Goal: Task Accomplishment & Management: Manage account settings

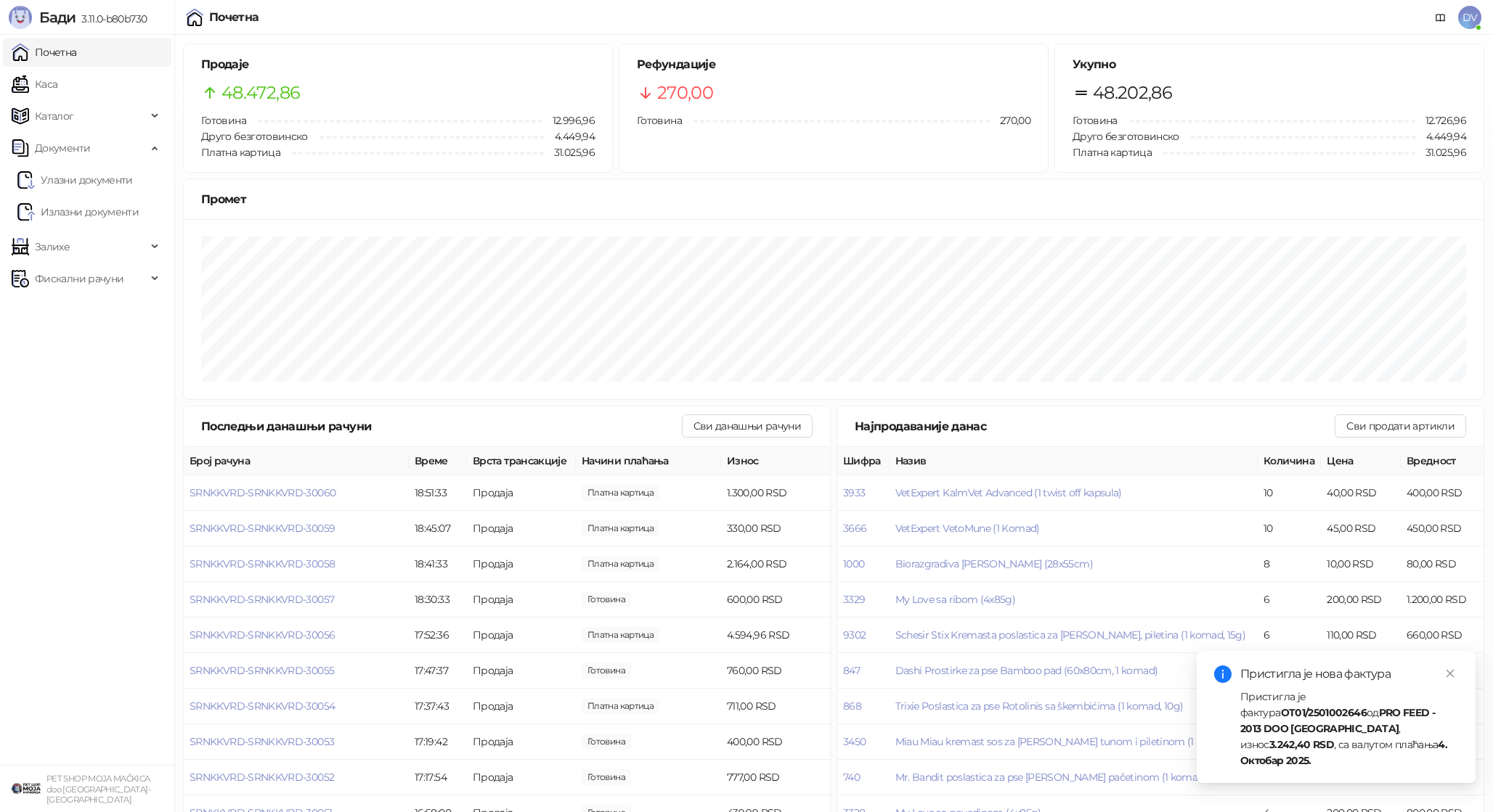
click at [1272, 719] on div "Пристигла је фактура OT01/2501002646 од PRO FEED - 2013 DOO [GEOGRAPHIC_DATA] ,…" at bounding box center [1350, 729] width 218 height 80
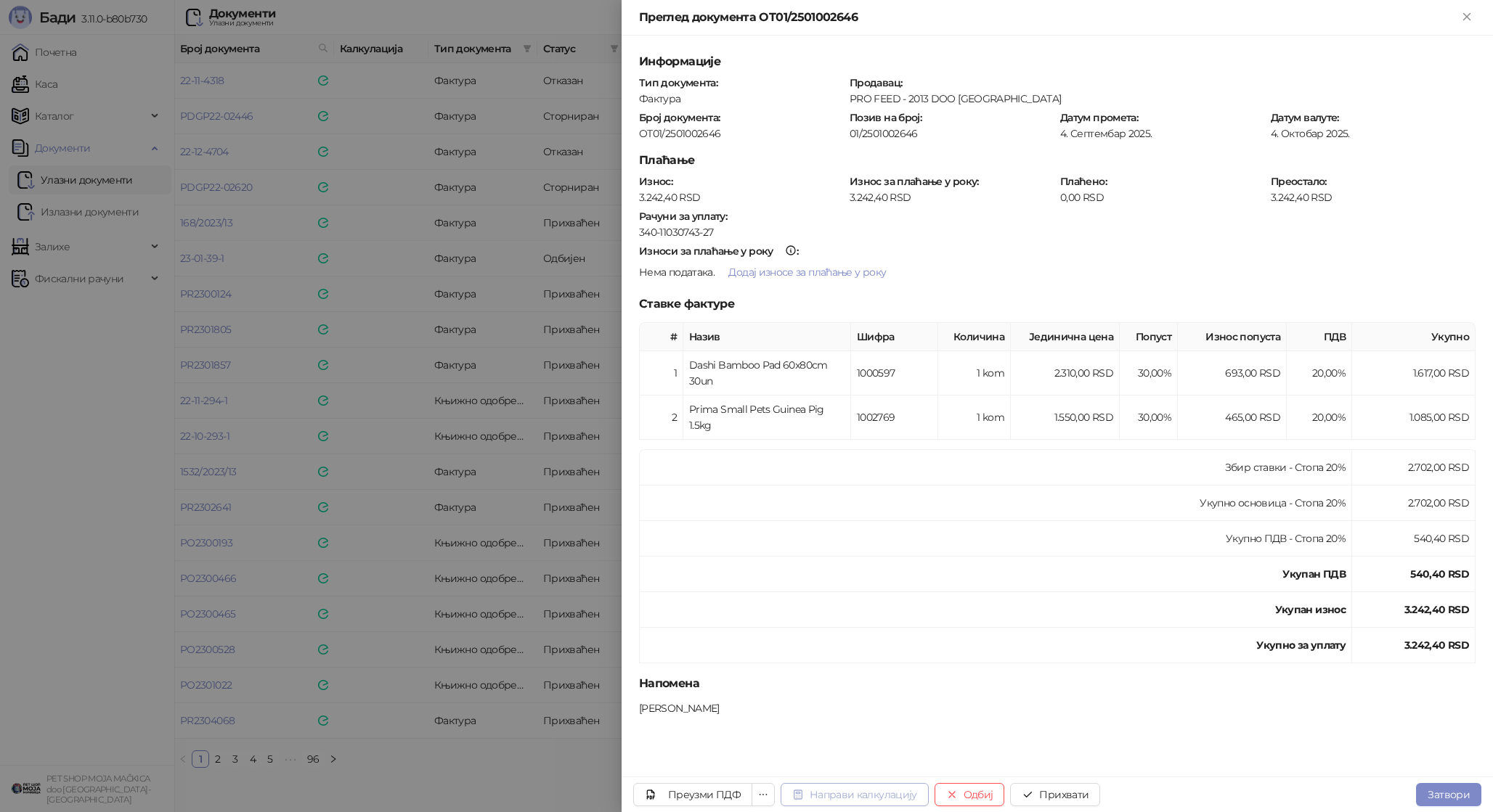
click at [856, 787] on button "Направи калкулацију" at bounding box center [855, 795] width 148 height 23
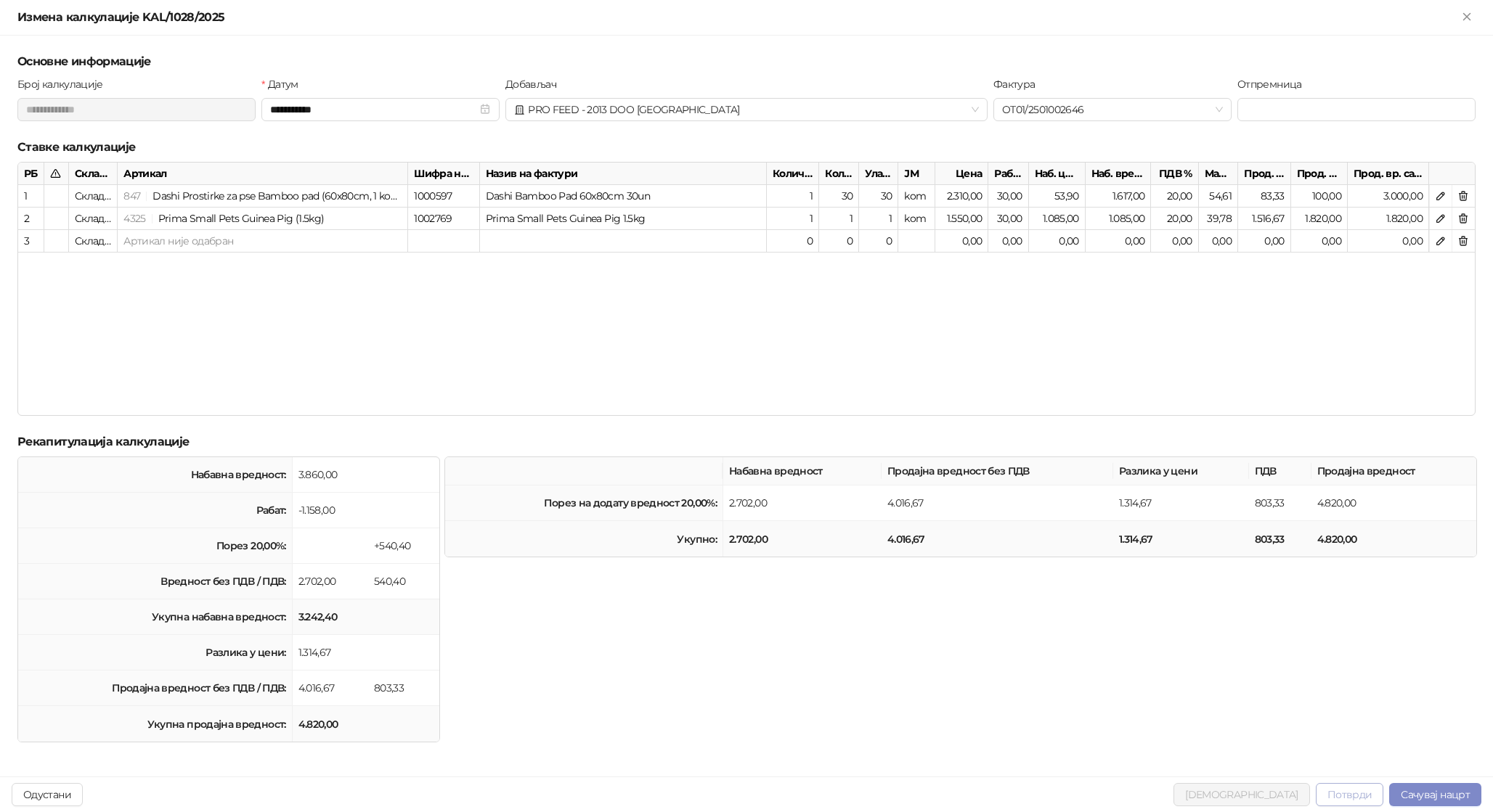
click at [1361, 793] on button "Потврди" at bounding box center [1350, 795] width 68 height 23
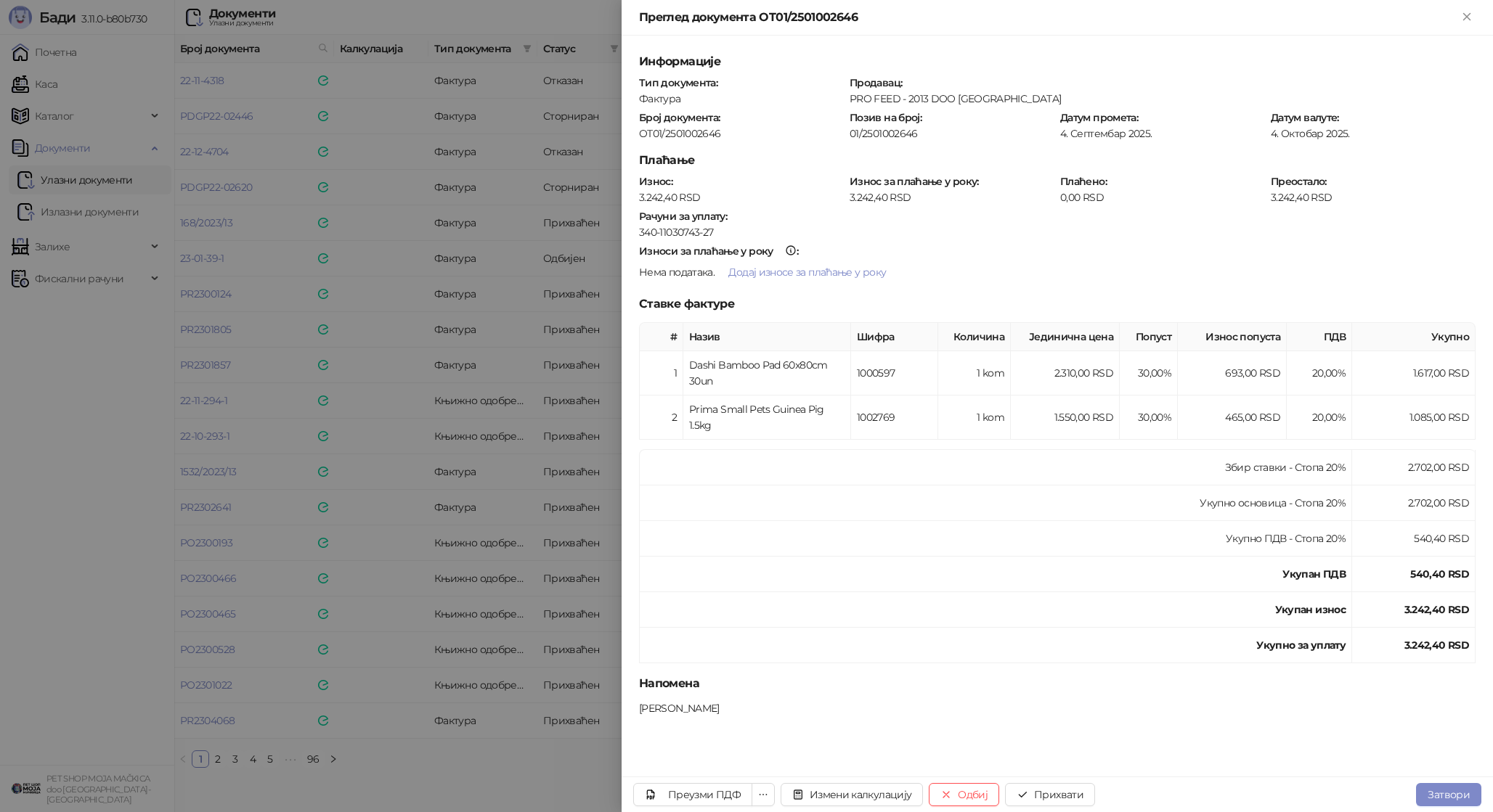
click at [448, 554] on div at bounding box center [746, 406] width 1493 height 812
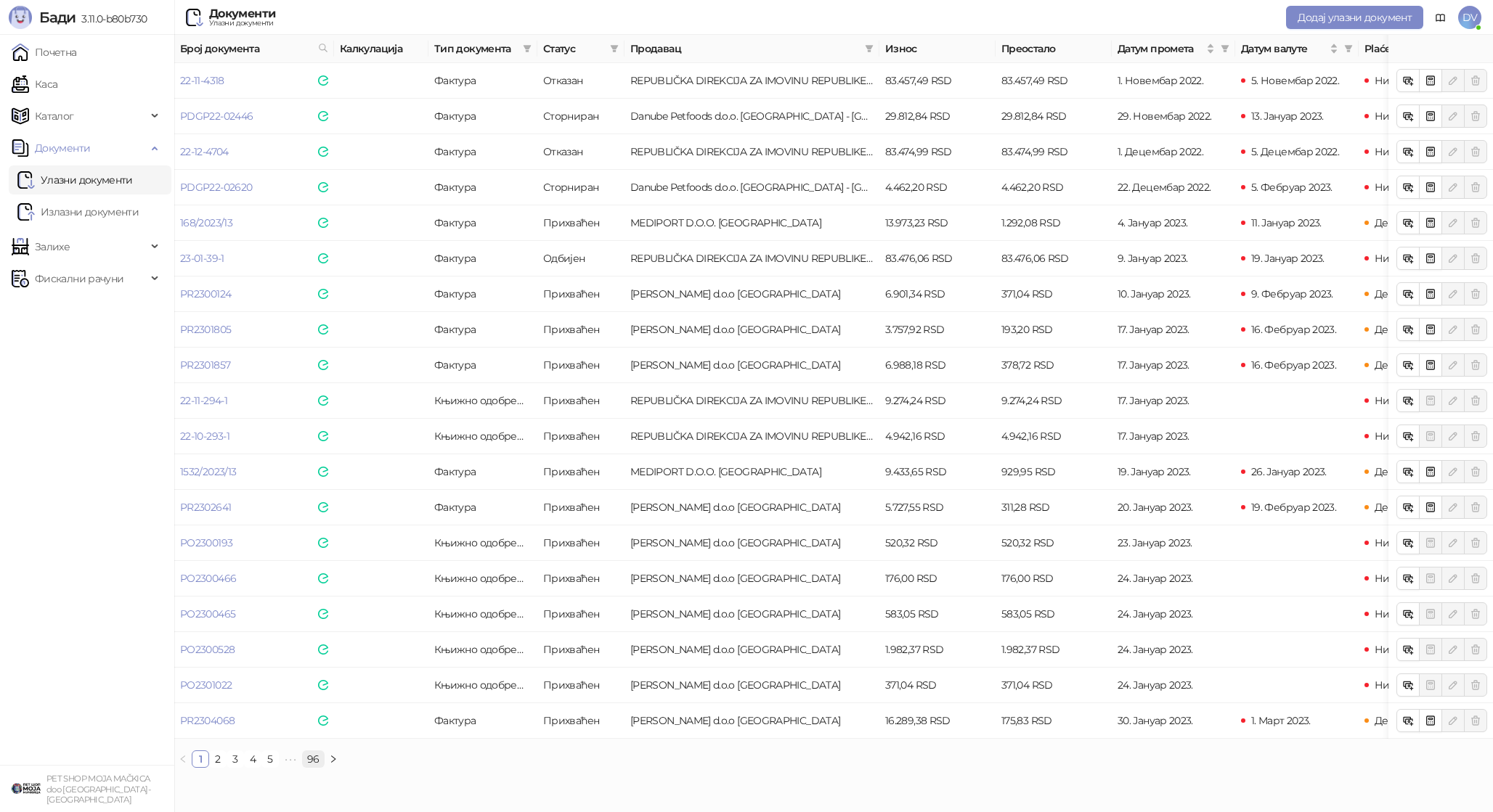
click at [310, 763] on link "96" at bounding box center [314, 759] width 21 height 16
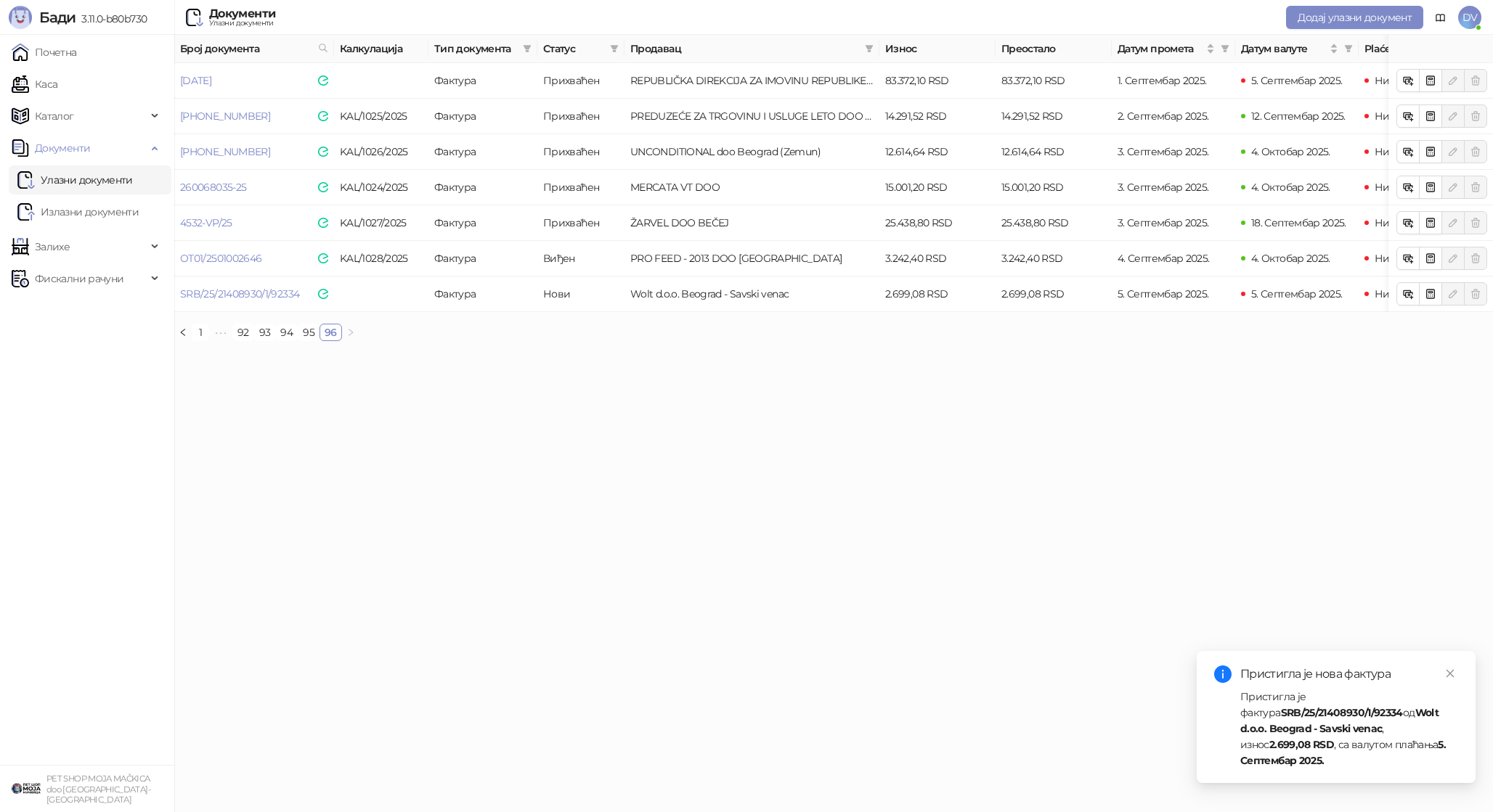
click at [1302, 736] on div "Пристигла је фактура SRB/25/21408930/1/92334 од Wolt d.o.o. Beograd - Savski ve…" at bounding box center [1350, 729] width 218 height 80
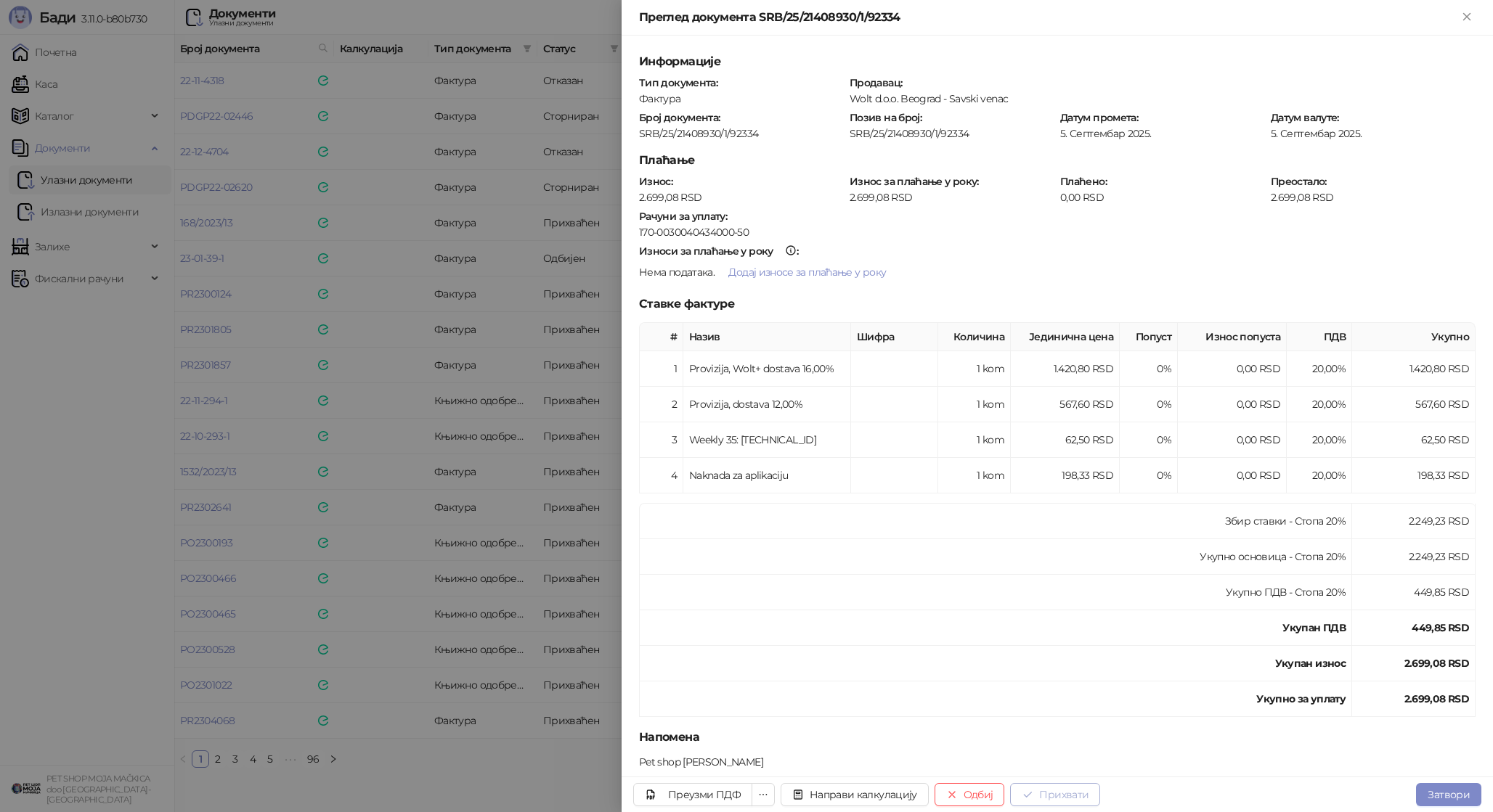
click at [1058, 800] on button "Прихвати" at bounding box center [1055, 795] width 90 height 23
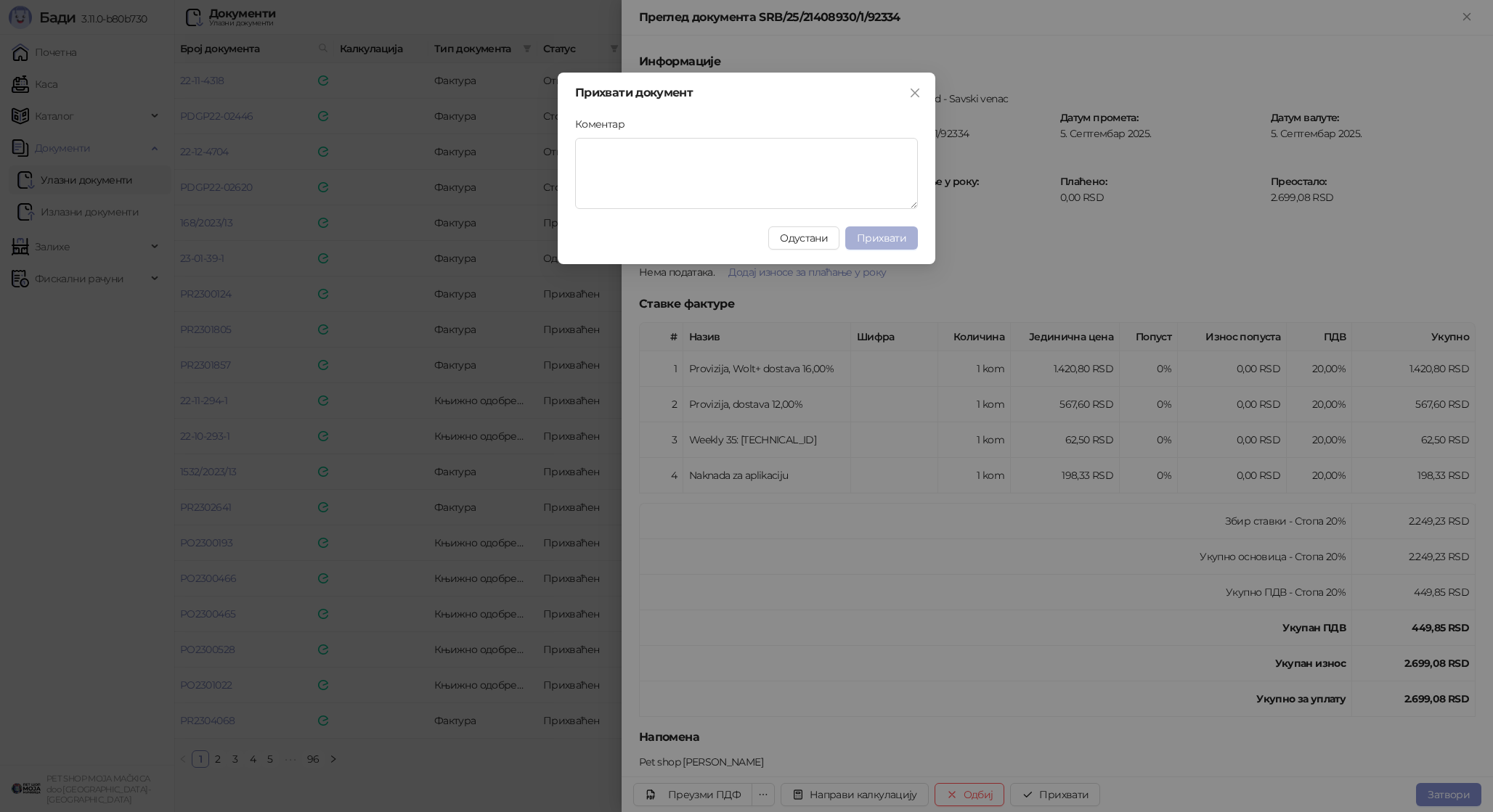
click at [913, 243] on button "Прихвати" at bounding box center [881, 238] width 73 height 23
